Goal: Transaction & Acquisition: Purchase product/service

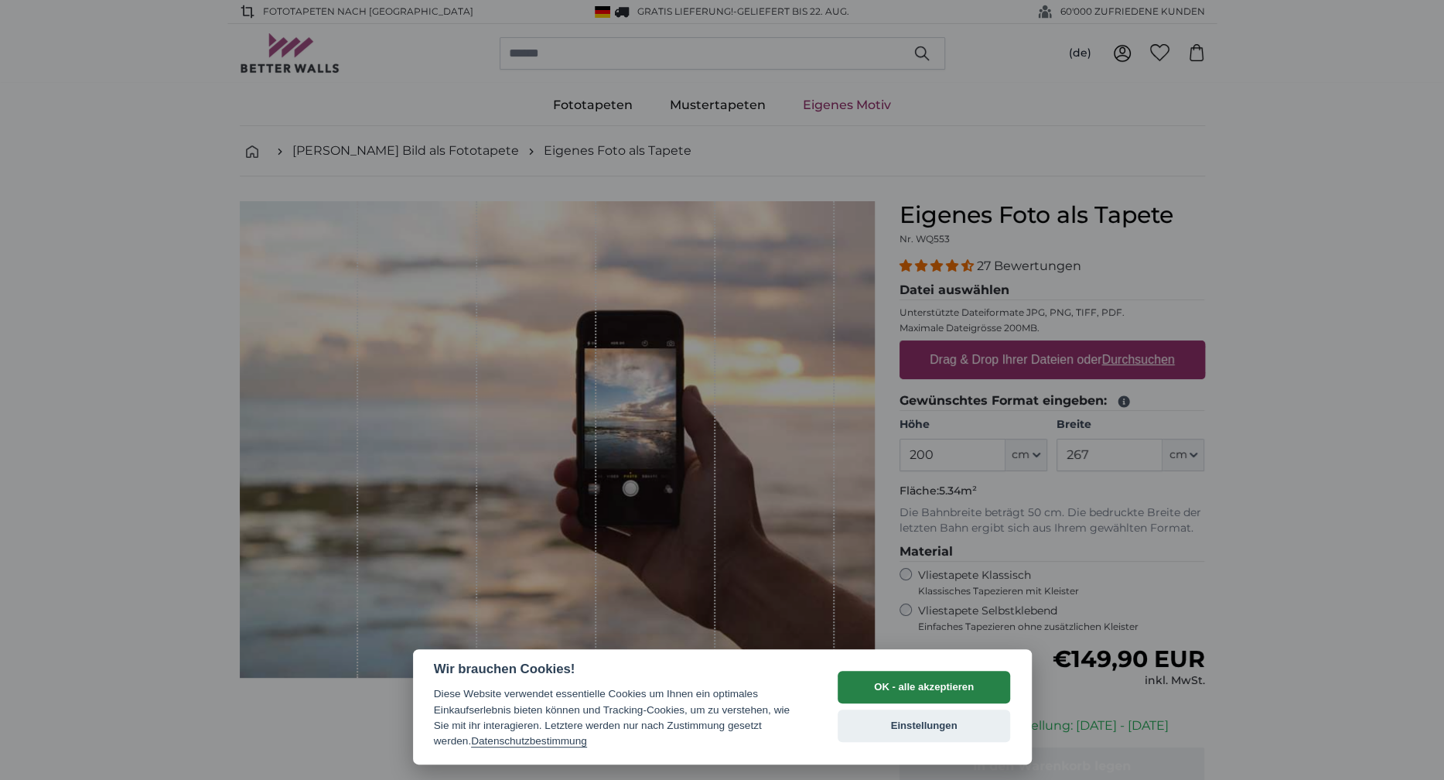
click at [857, 684] on button "OK - alle akzeptieren" at bounding box center [924, 687] width 173 height 32
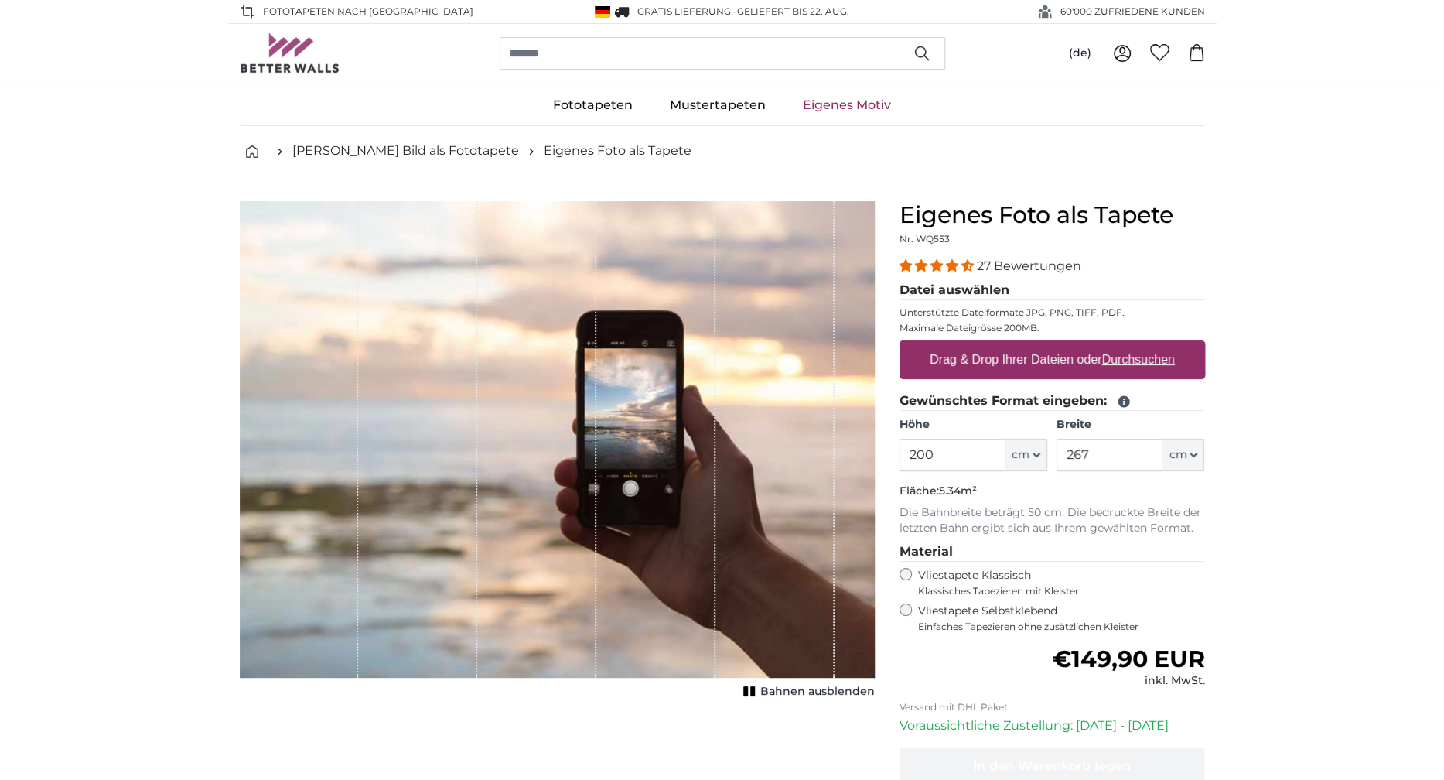
click at [1030, 360] on label "Drag & Drop Ihrer Dateien oder Durchsuchen" at bounding box center [1052, 359] width 258 height 31
click at [1030, 345] on input "Drag & Drop Ihrer Dateien oder Durchsuchen" at bounding box center [1052, 342] width 306 height 5
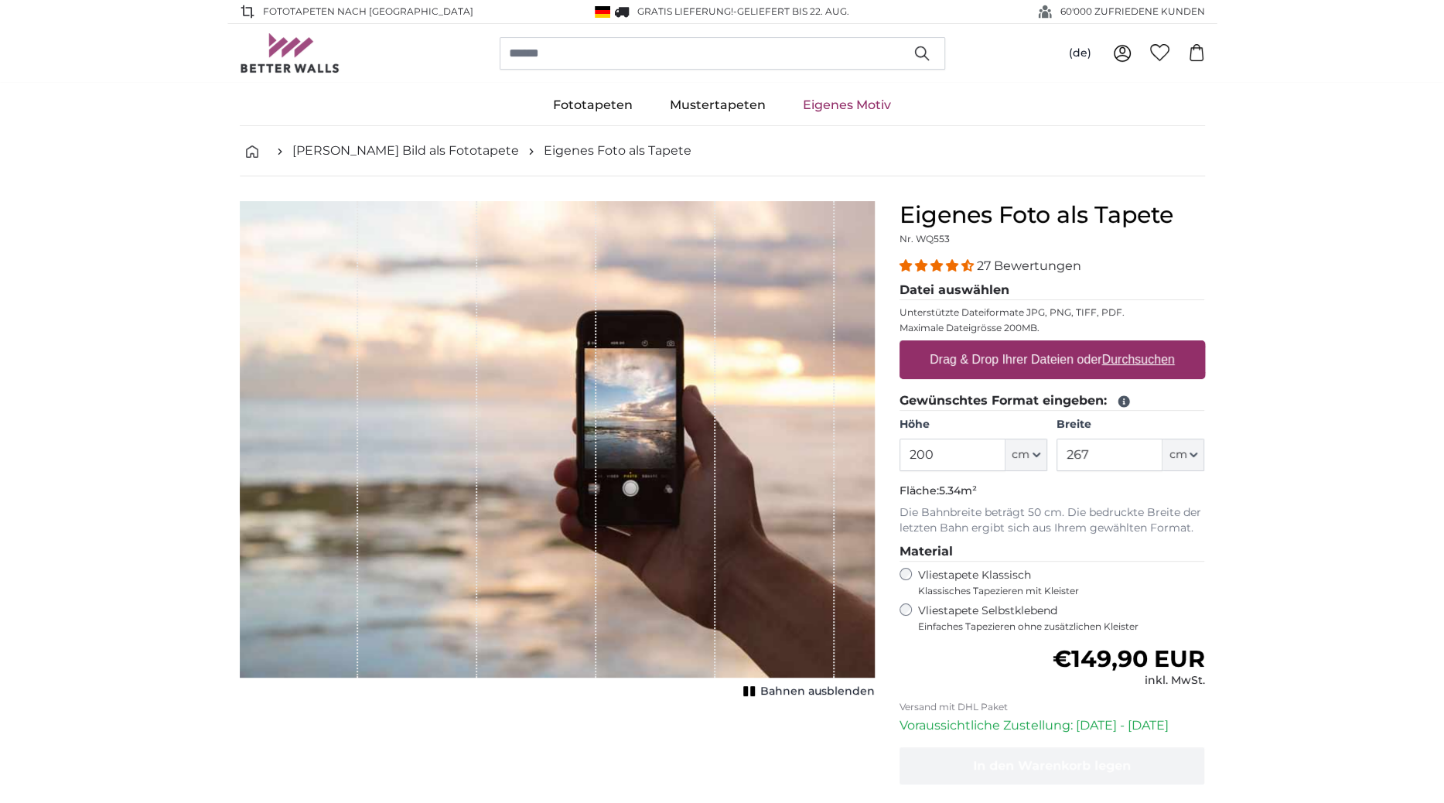
type input "**********"
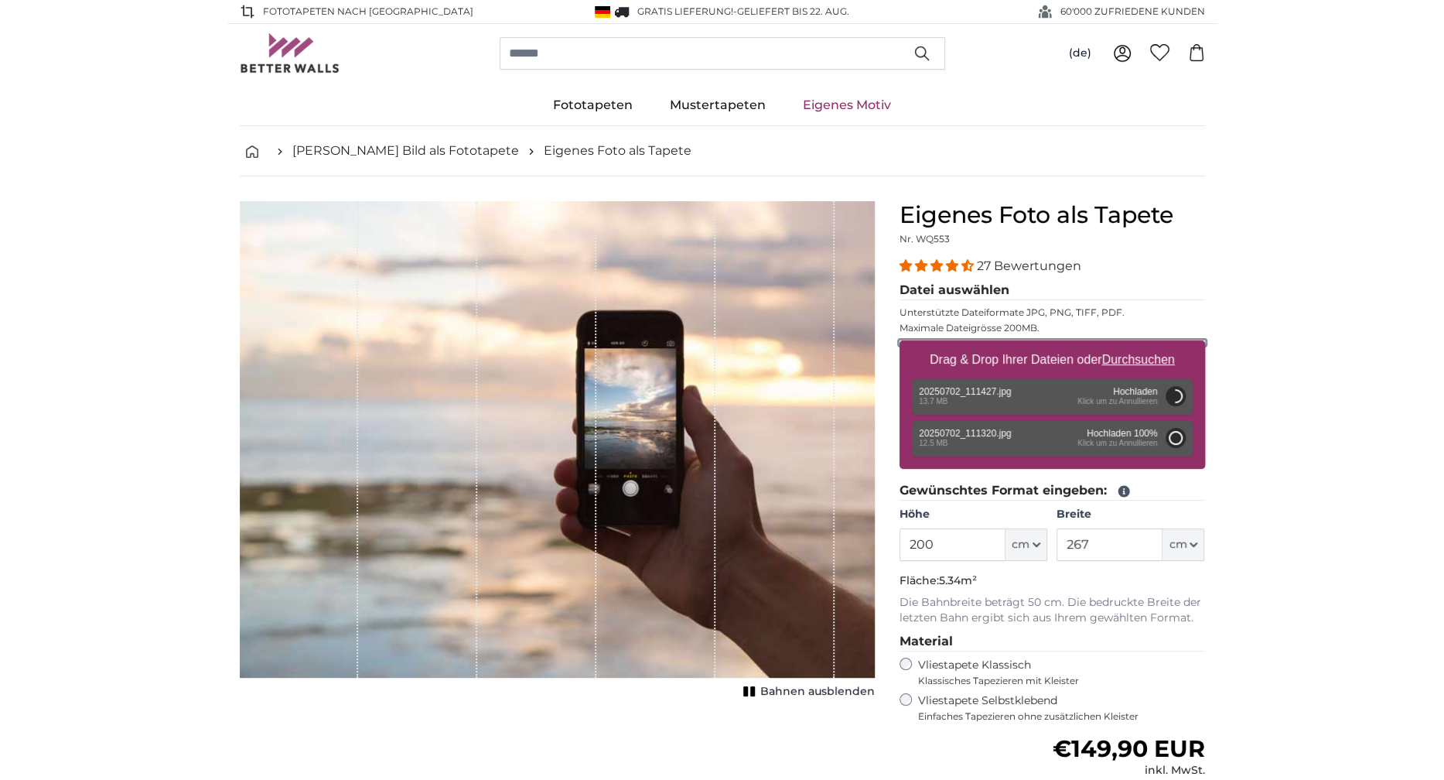
type input "92"
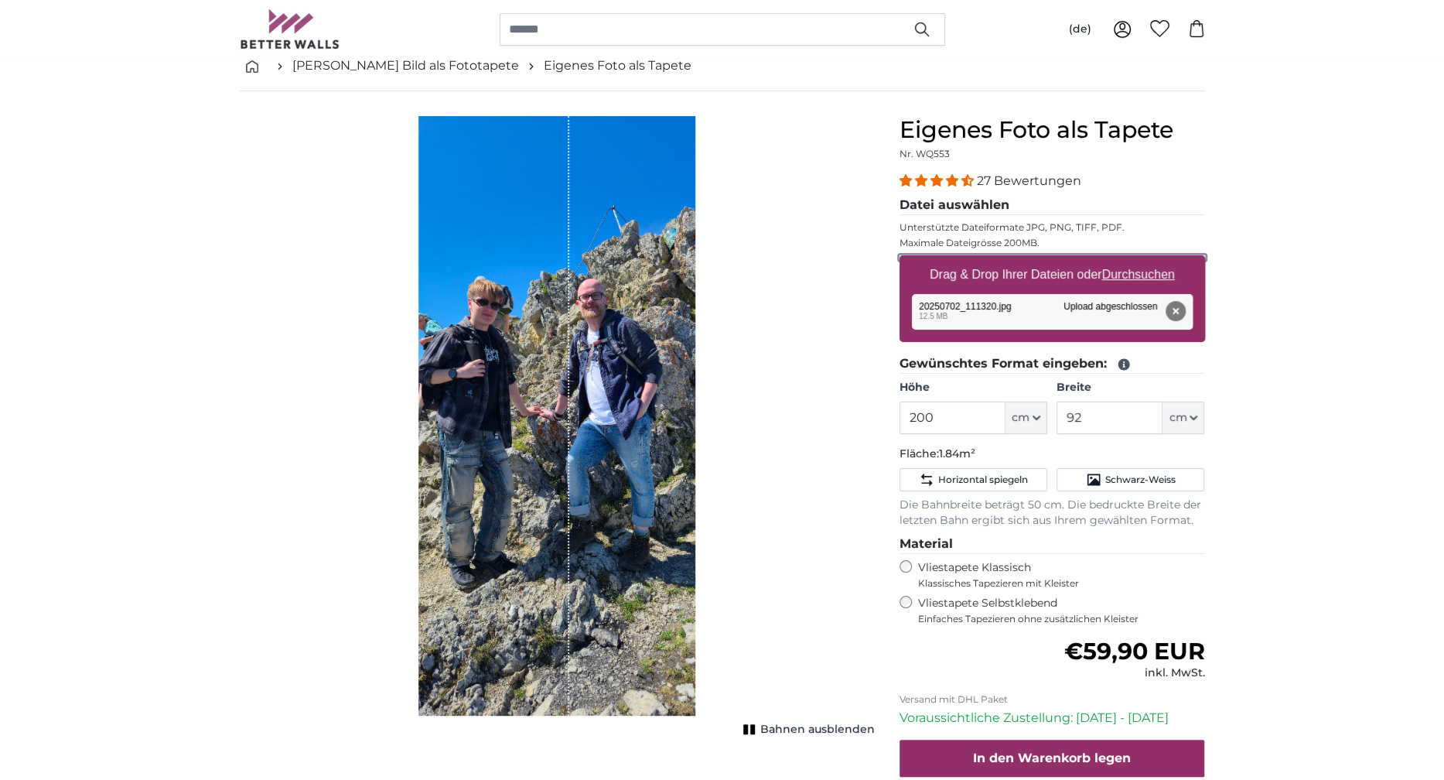
scroll to position [87, 0]
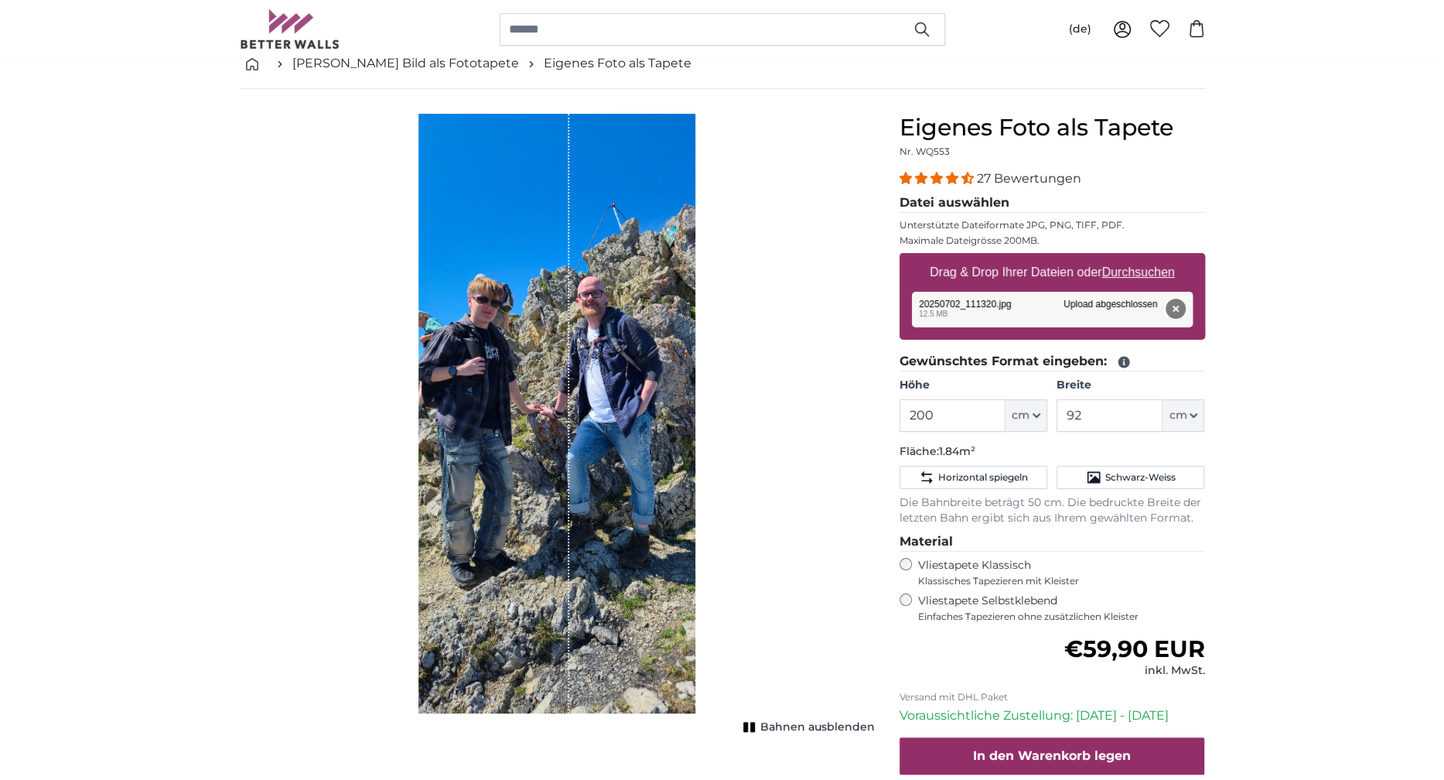
click at [1173, 306] on button "Entfernen" at bounding box center [1175, 309] width 20 height 20
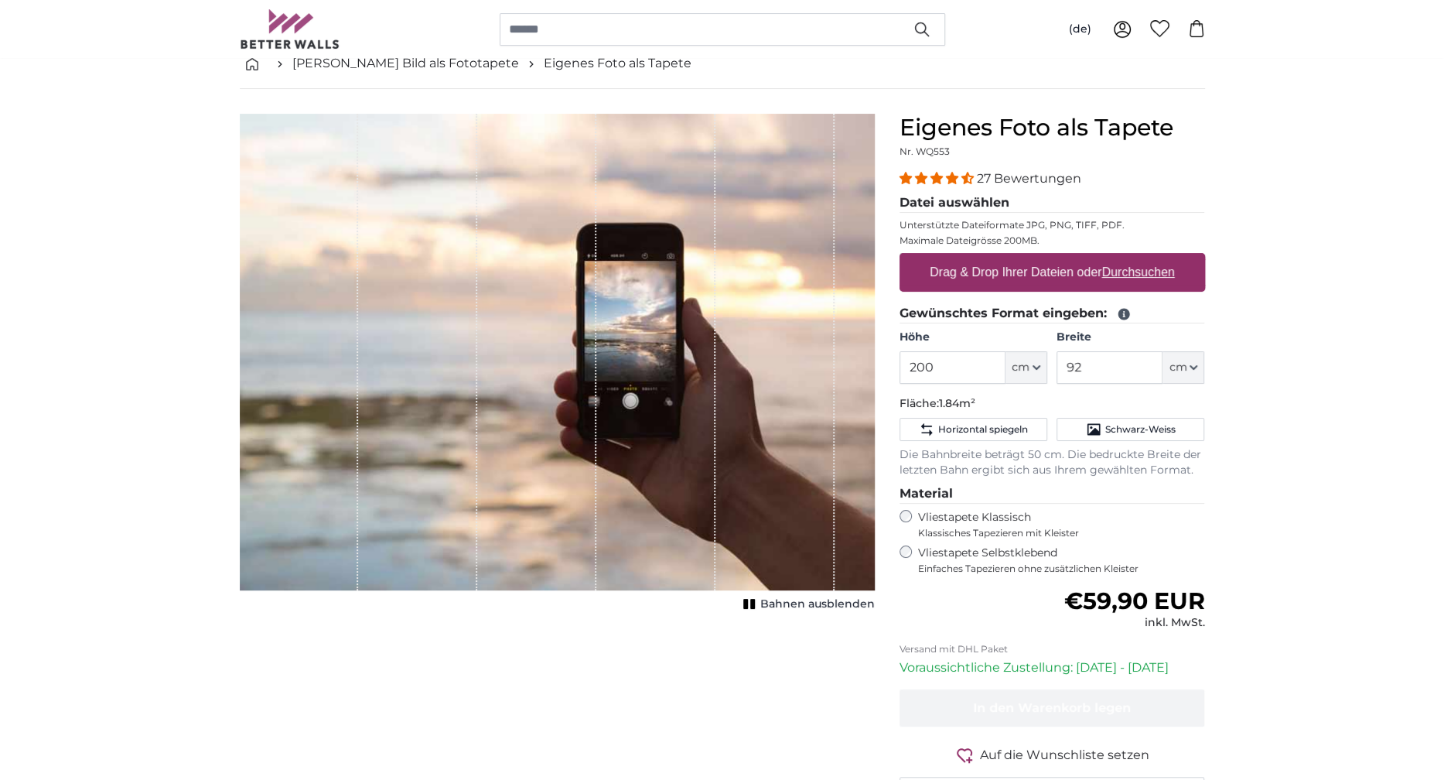
click at [1029, 277] on label "Drag & Drop Ihrer Dateien oder Durchsuchen" at bounding box center [1052, 272] width 258 height 31
click at [1029, 258] on input "Drag & Drop Ihrer Dateien oder Durchsuchen" at bounding box center [1052, 255] width 306 height 5
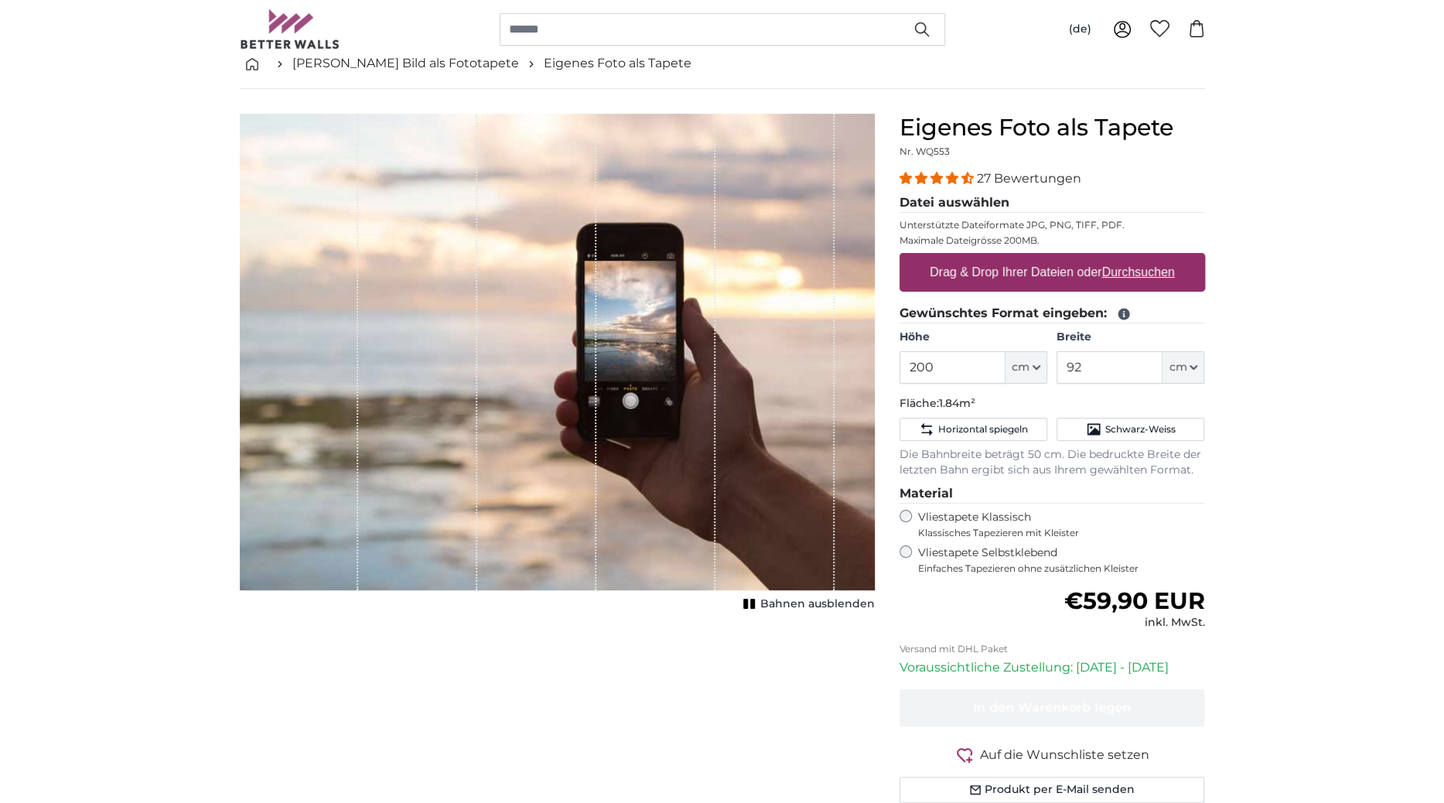
type input "**********"
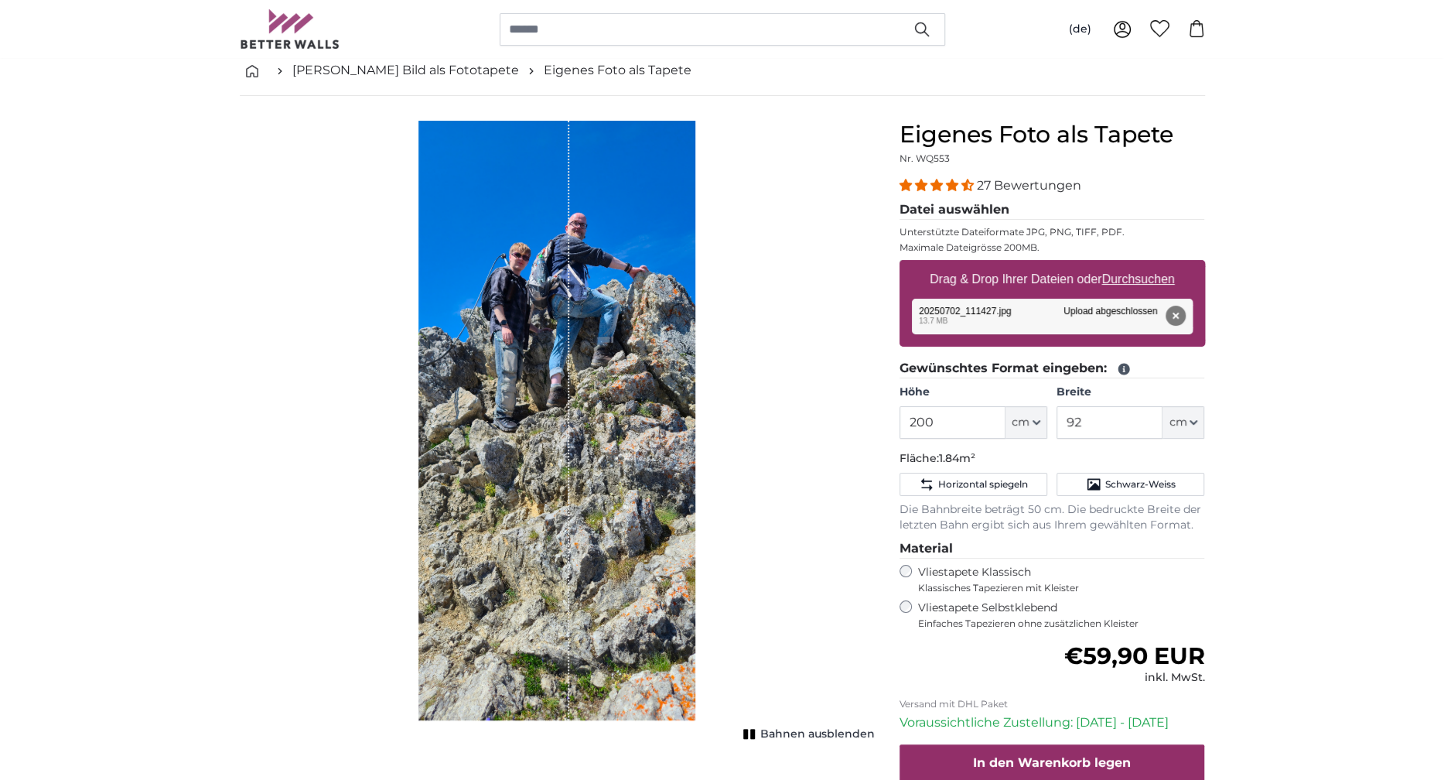
scroll to position [73, 0]
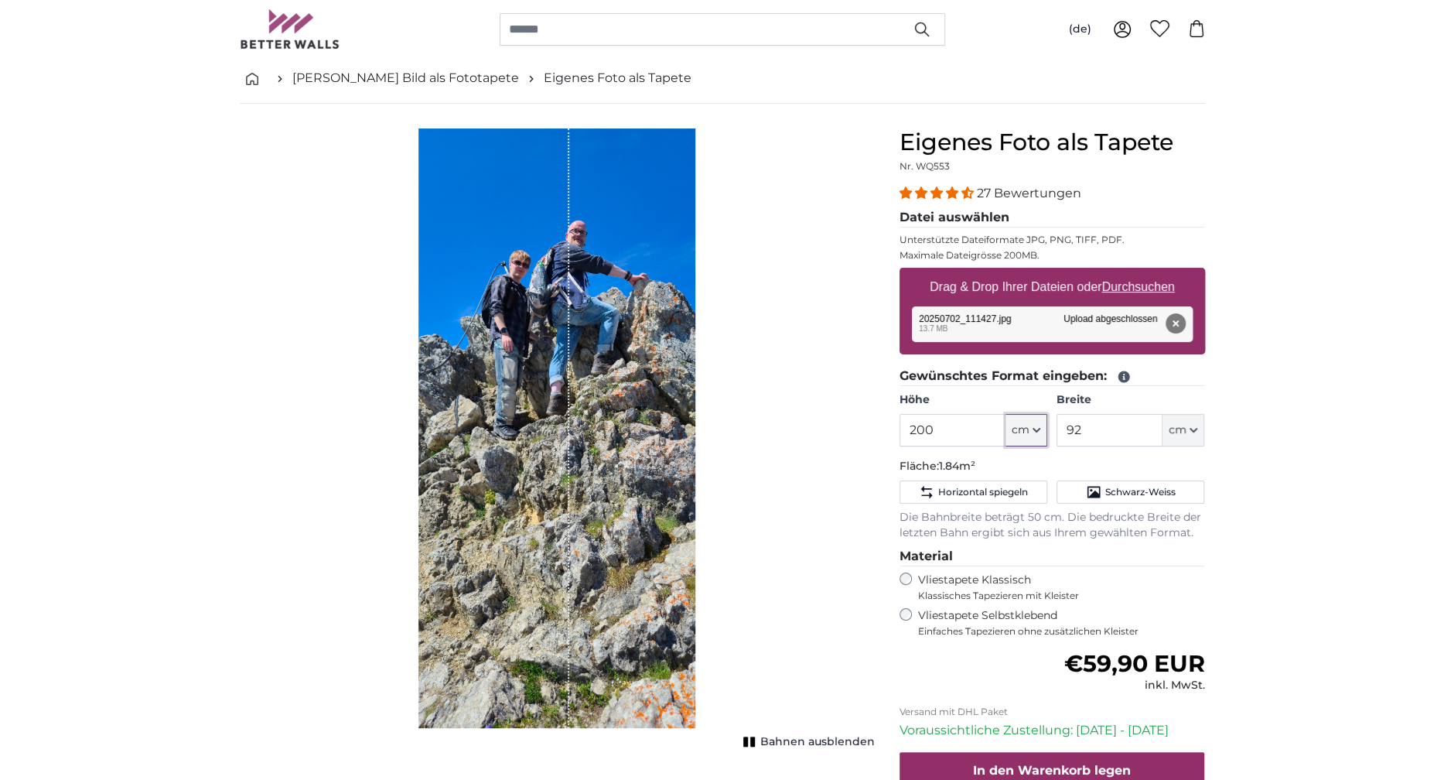
click at [1022, 424] on span "cm" at bounding box center [1021, 429] width 18 height 15
click at [992, 469] on link "Centimeter (cm)" at bounding box center [1026, 470] width 136 height 28
click at [934, 421] on input "200" at bounding box center [952, 430] width 106 height 32
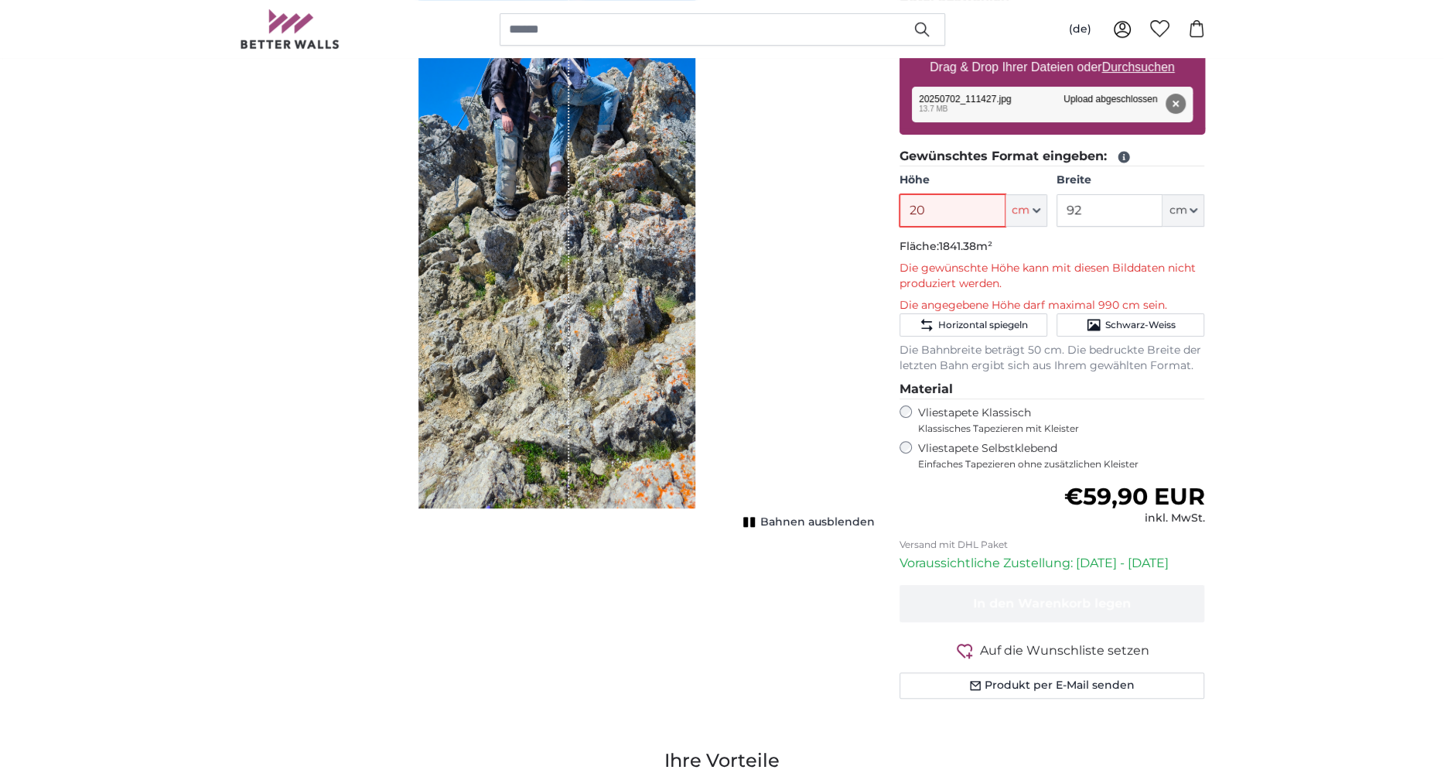
type input "2"
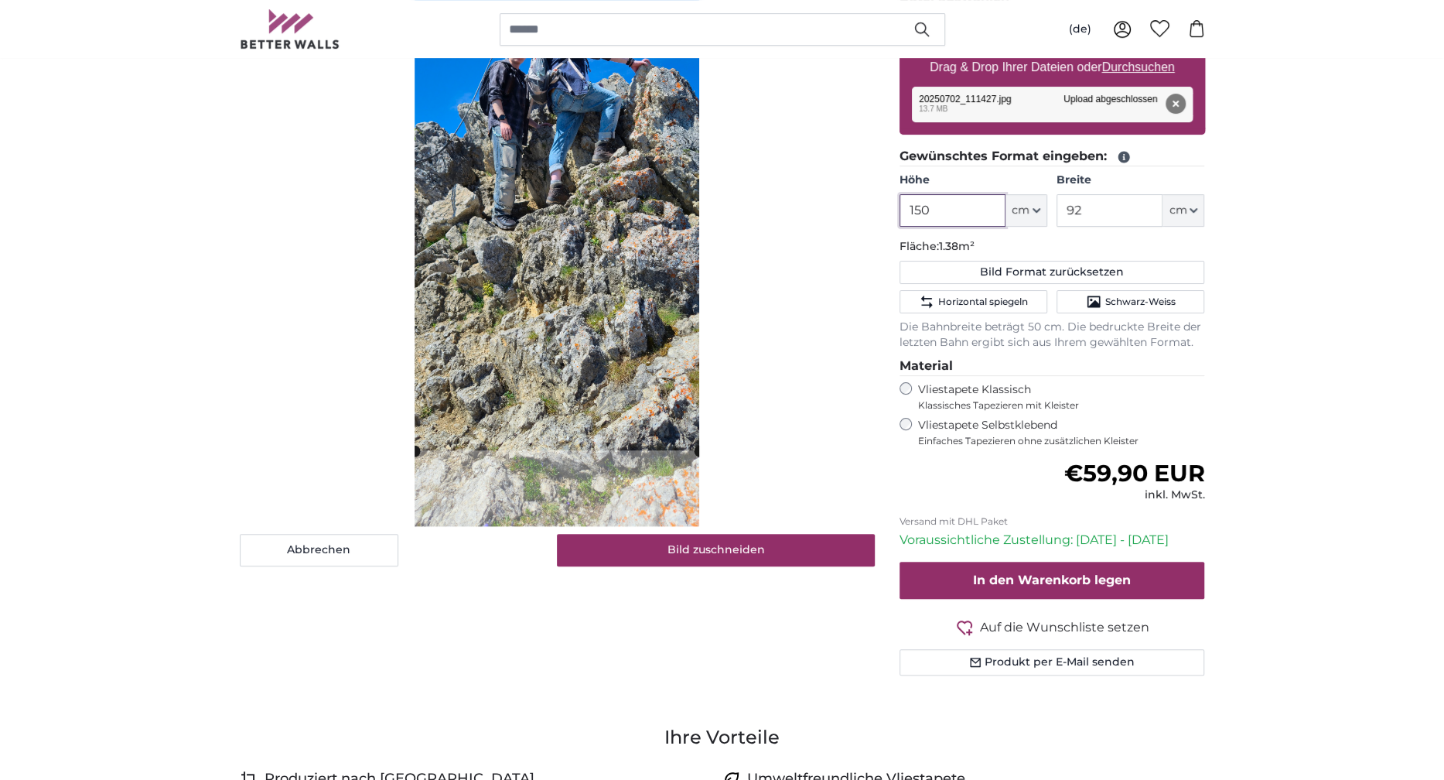
type input "150"
click at [1096, 205] on input "92" at bounding box center [1110, 210] width 106 height 32
type input "9"
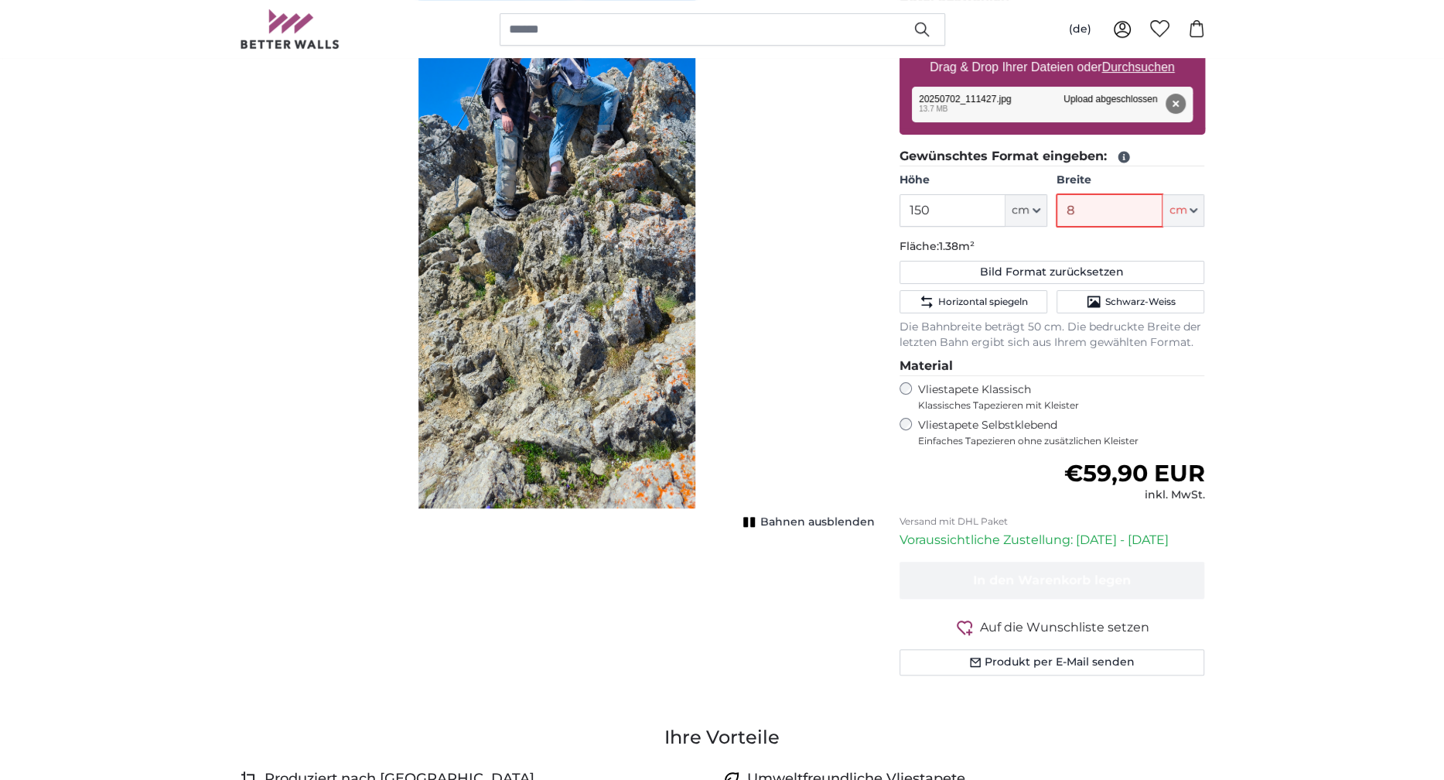
type input "80"
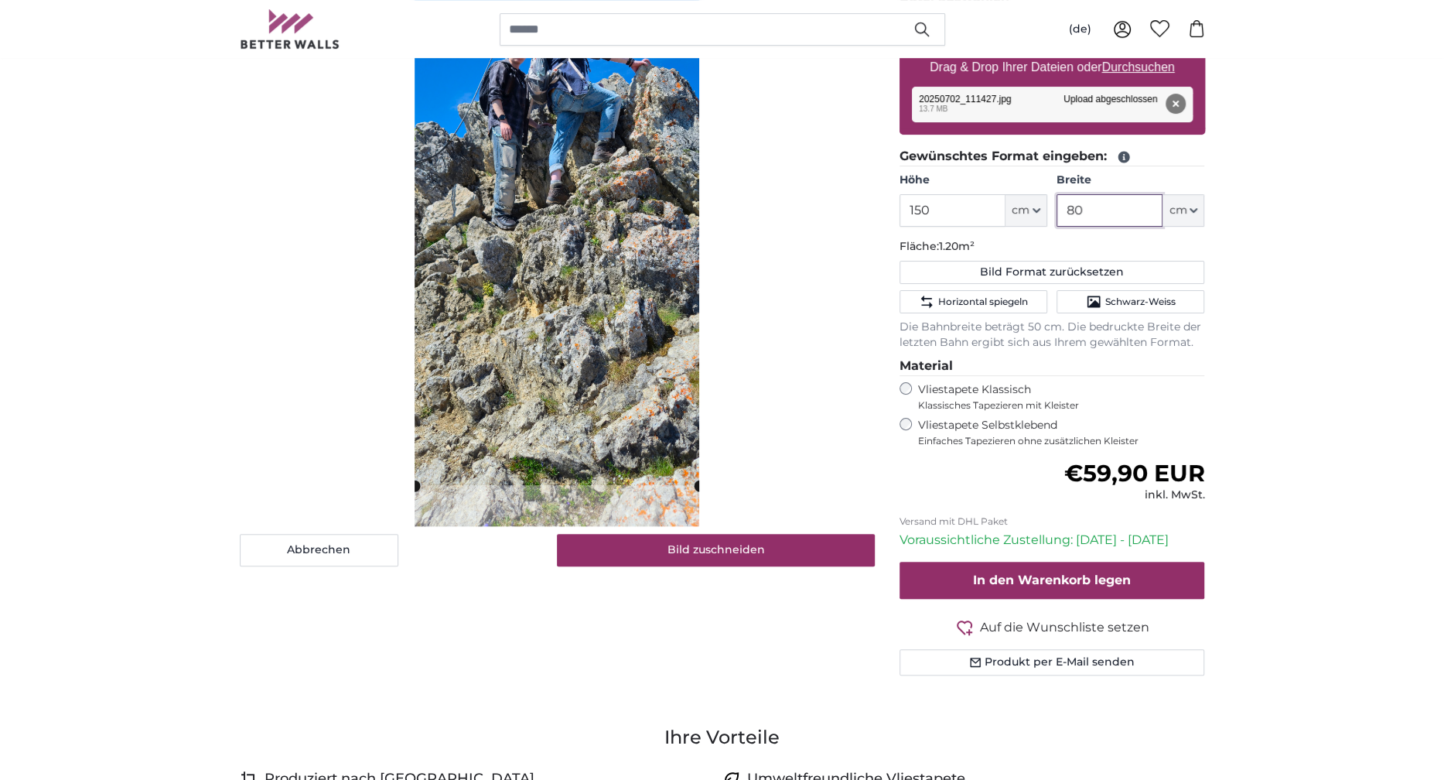
type input "80"
click at [814, 228] on div "Abbrechen Bild zuschneiden" at bounding box center [557, 237] width 635 height 657
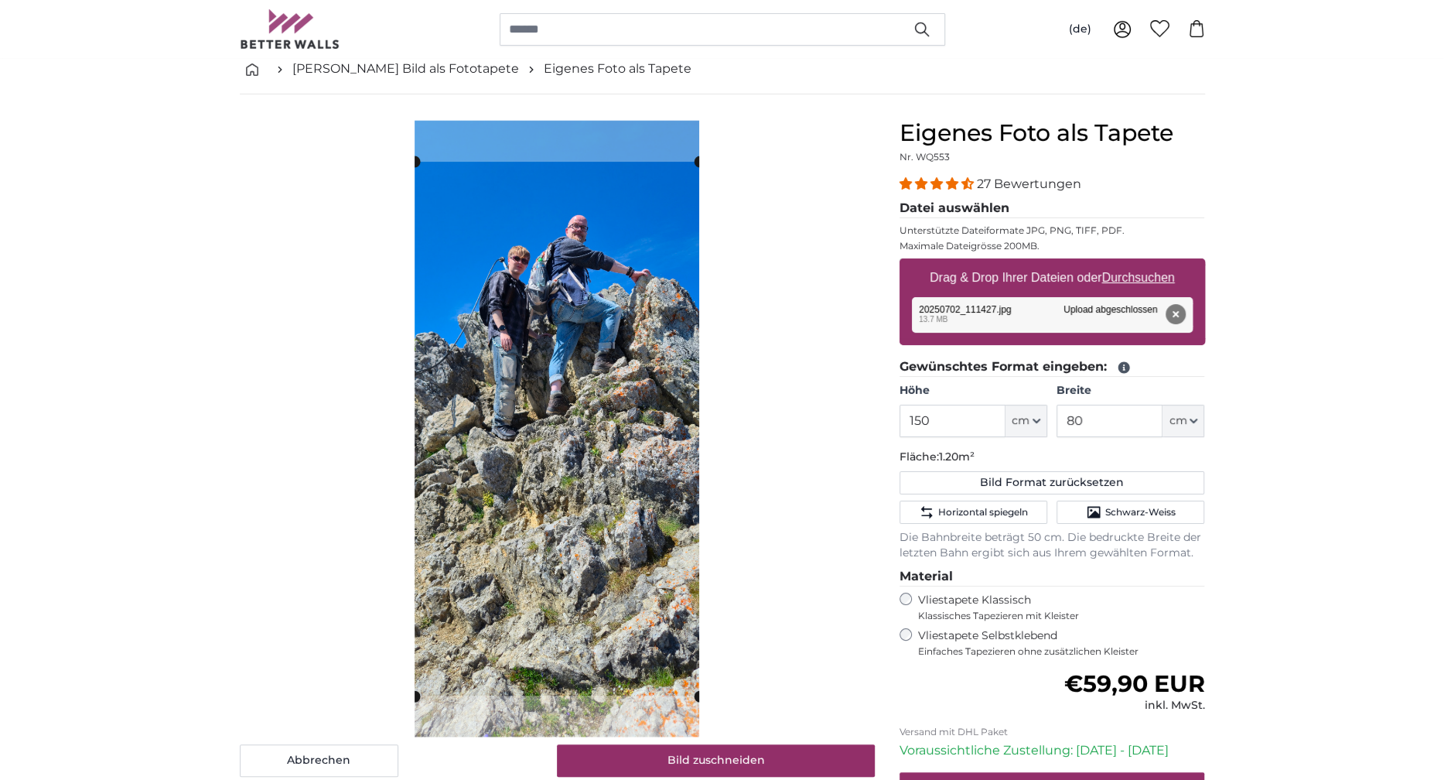
scroll to position [67, 0]
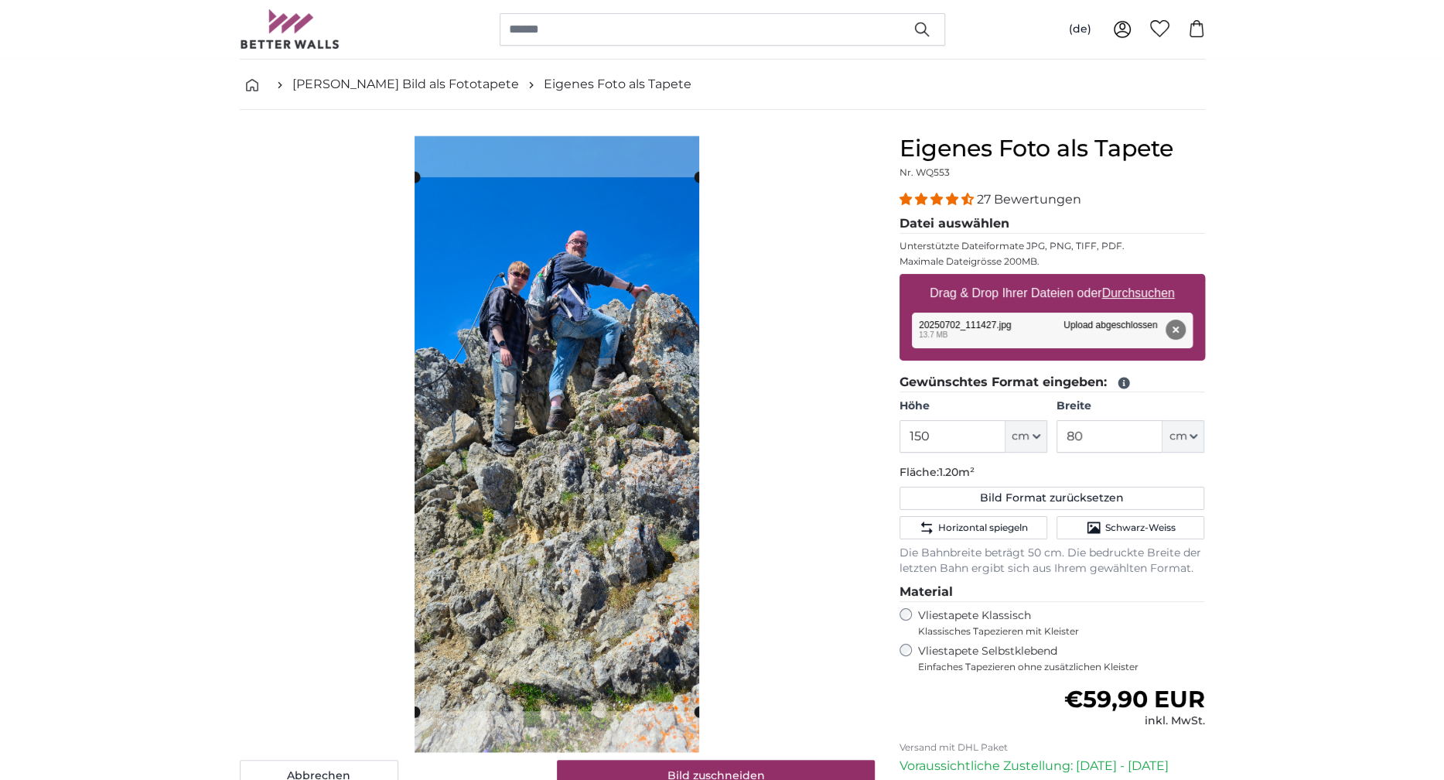
click at [462, 175] on cropper-handle at bounding box center [557, 177] width 285 height 12
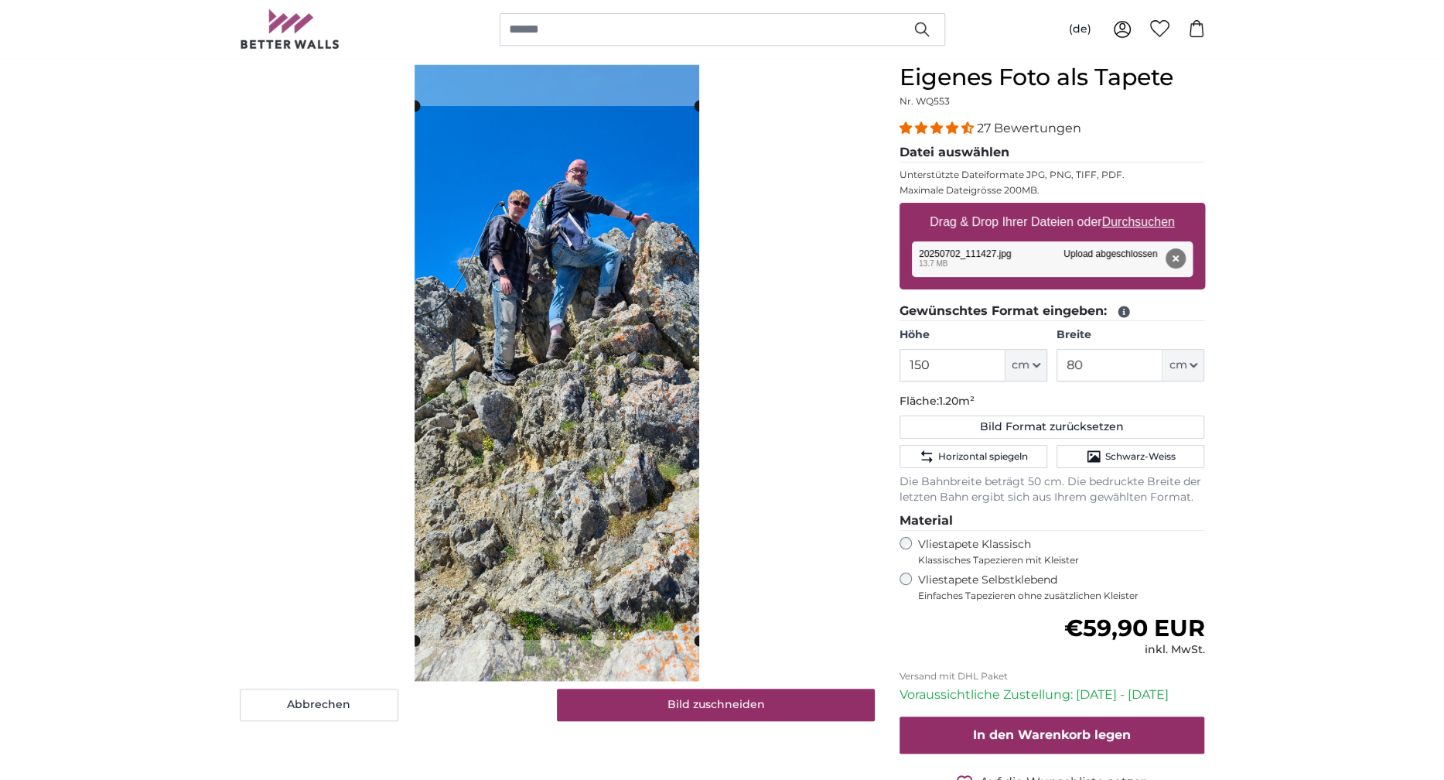
scroll to position [148, 0]
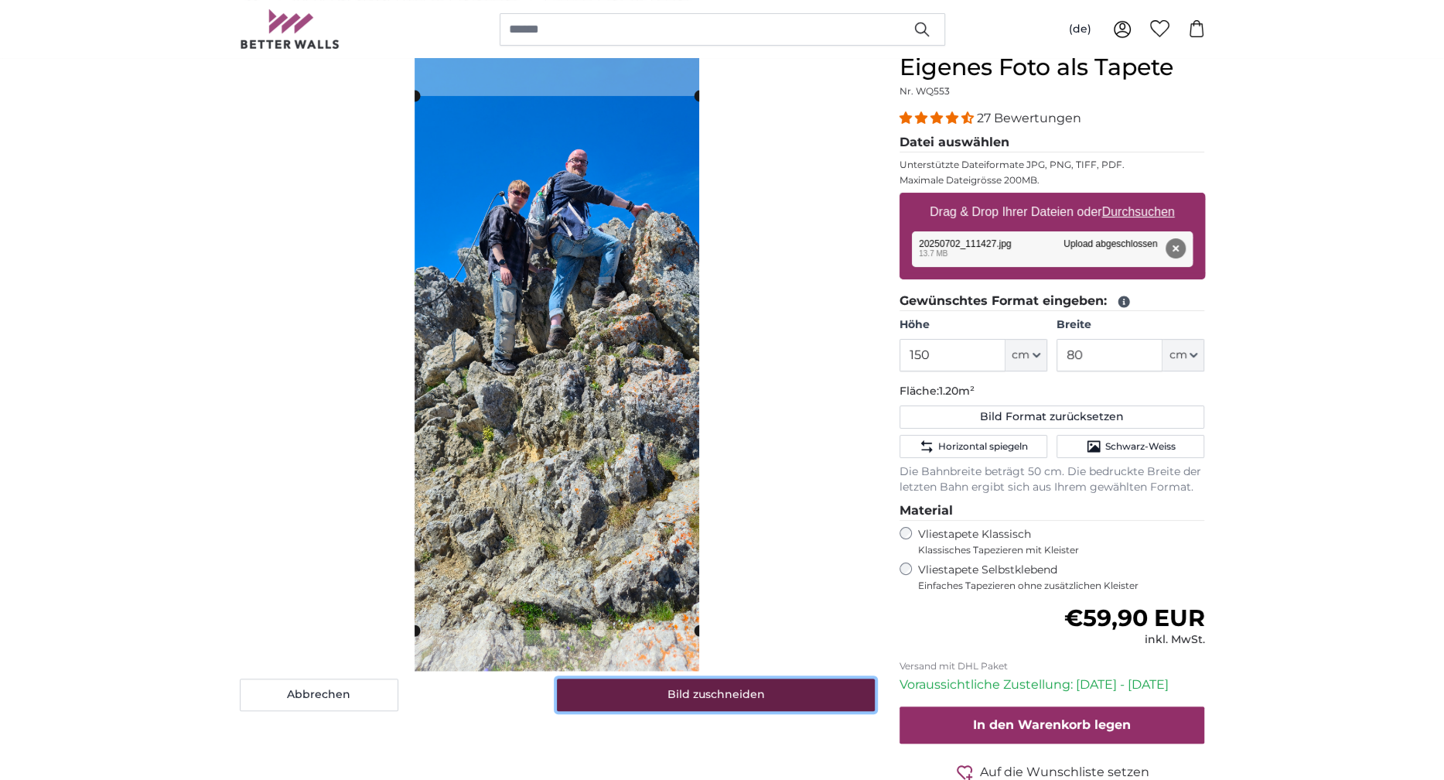
click at [668, 696] on button "Bild zuschneiden" at bounding box center [716, 694] width 318 height 32
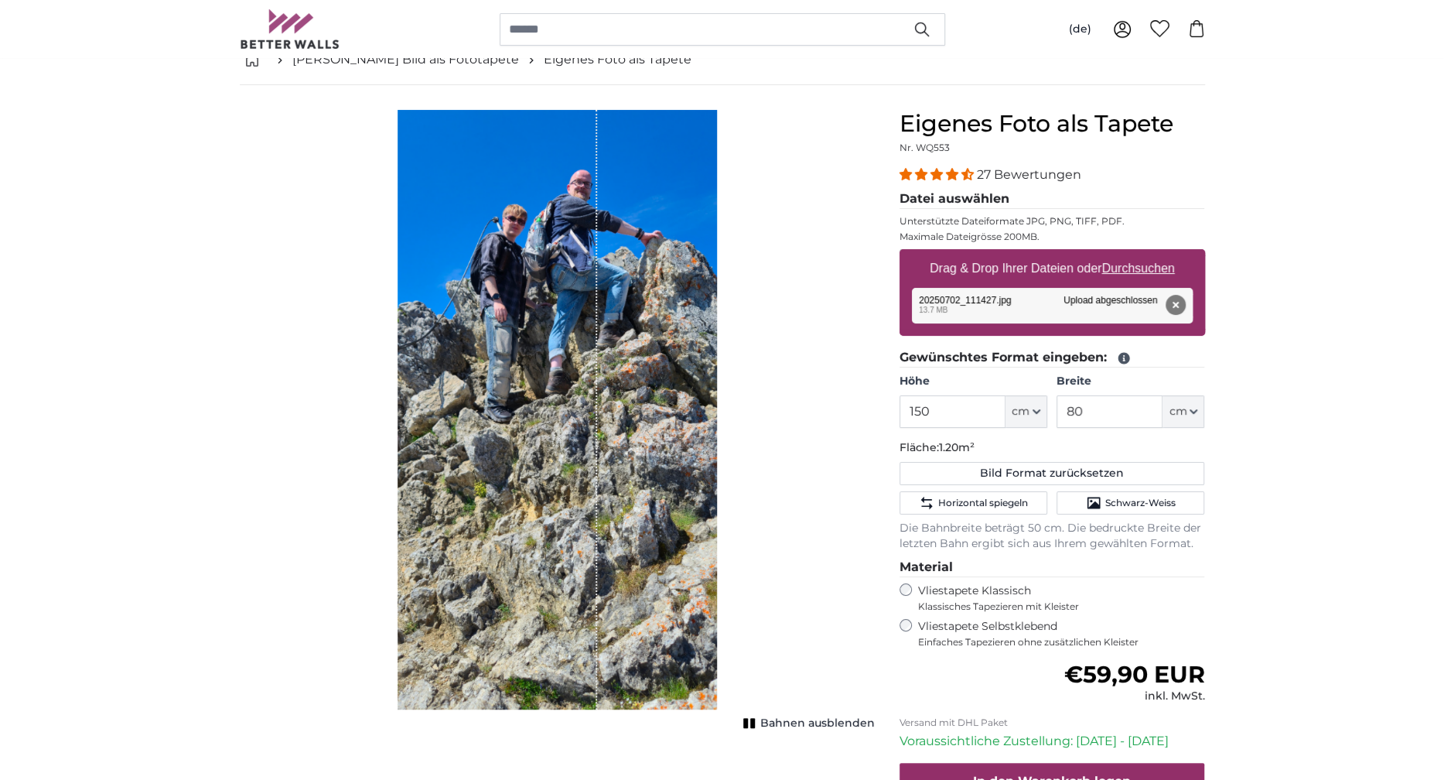
scroll to position [94, 0]
